Goal: Check status: Check status

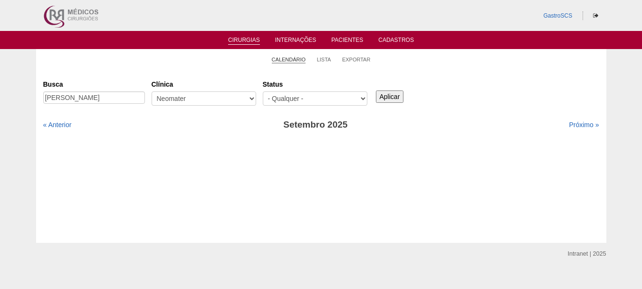
click at [288, 57] on link "Calendário" at bounding box center [289, 59] width 34 height 7
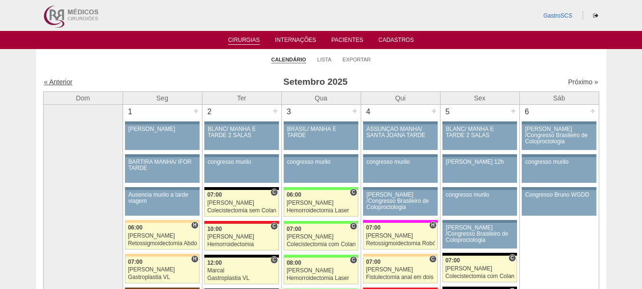
click at [56, 81] on link "« Anterior" at bounding box center [58, 82] width 29 height 8
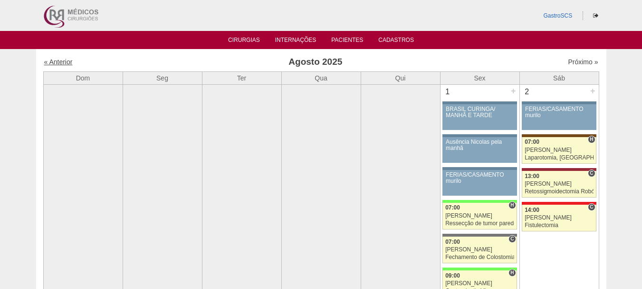
click at [62, 59] on link "« Anterior" at bounding box center [58, 62] width 29 height 8
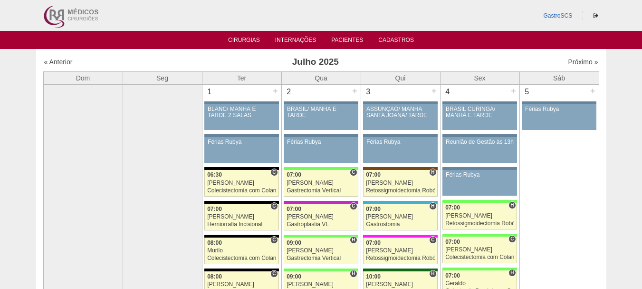
click at [62, 62] on link "« Anterior" at bounding box center [58, 62] width 29 height 8
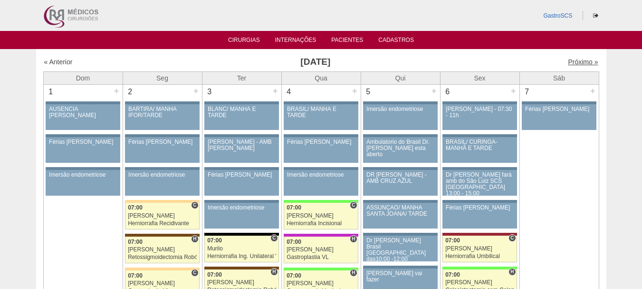
click at [571, 63] on link "Próximo »" at bounding box center [583, 62] width 30 height 8
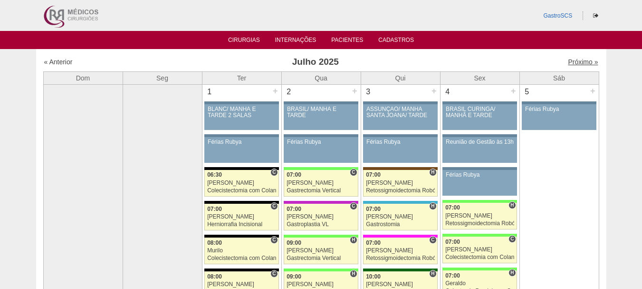
click at [578, 61] on link "Próximo »" at bounding box center [583, 62] width 30 height 8
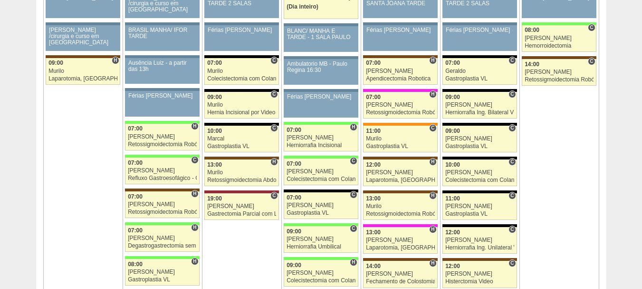
scroll to position [1474, 0]
